Goal: Book appointment/travel/reservation

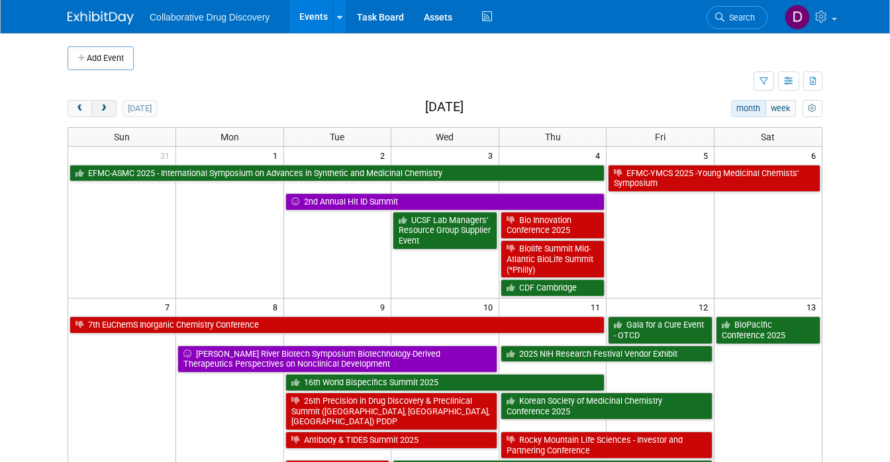
click at [91, 107] on button "next" at bounding box center [103, 108] width 25 height 17
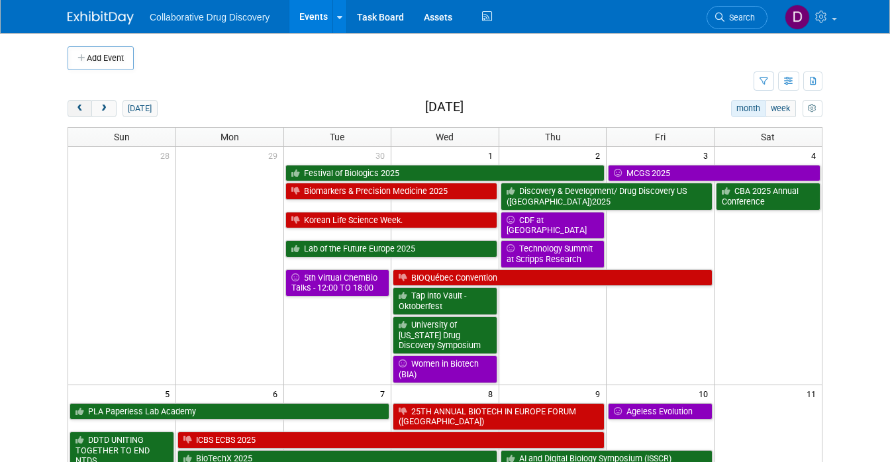
click at [75, 112] on span "prev" at bounding box center [80, 109] width 10 height 9
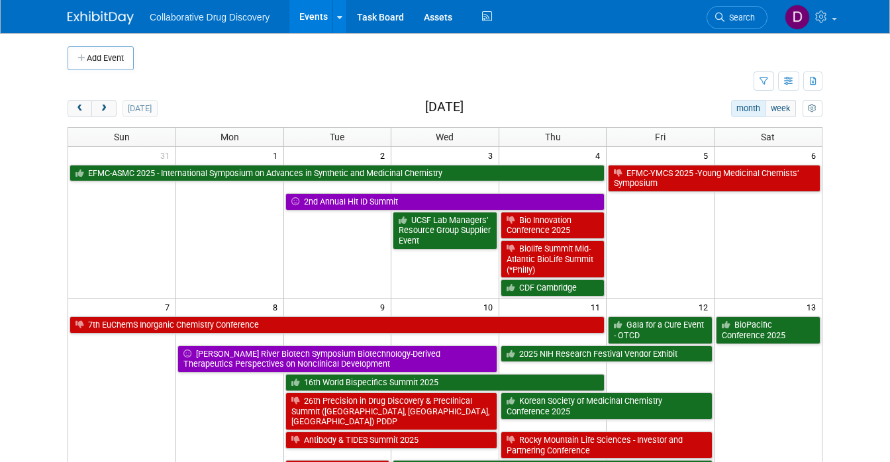
click at [100, 110] on div "[DATE]" at bounding box center [113, 108] width 90 height 17
click at [99, 107] on span "next" at bounding box center [104, 109] width 10 height 9
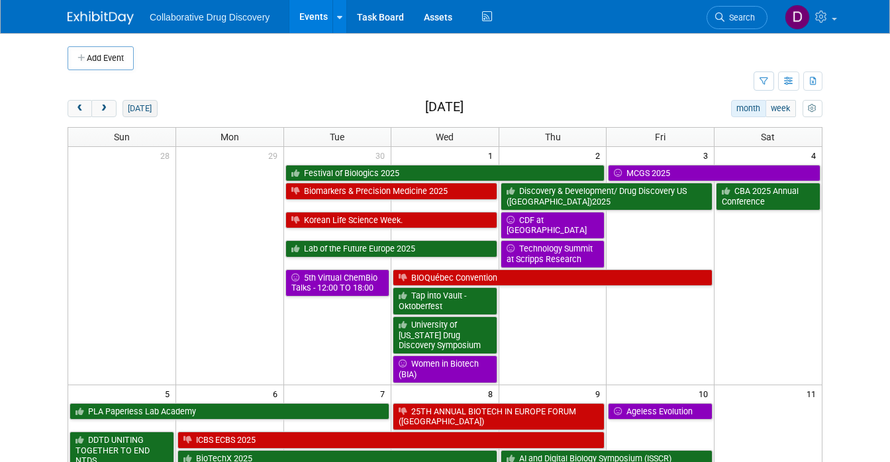
click at [133, 108] on button "[DATE]" at bounding box center [140, 108] width 35 height 17
